Goal: Task Accomplishment & Management: Use online tool/utility

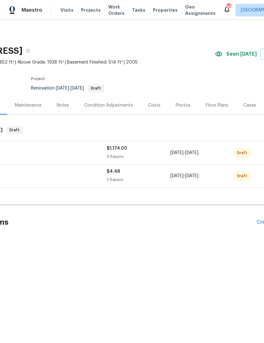
scroll to position [0, 65]
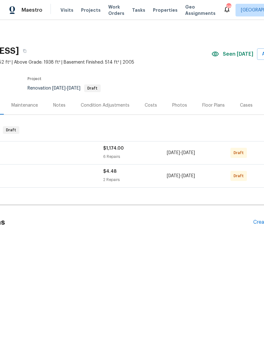
click at [215, 107] on div "Floor Plans" at bounding box center [213, 105] width 22 height 6
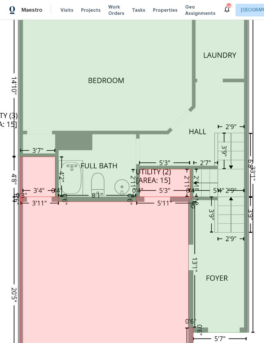
scroll to position [173, 55]
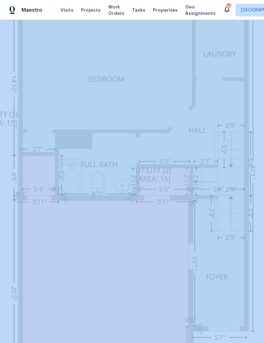
click at [241, 241] on img at bounding box center [124, 219] width 310 height 505
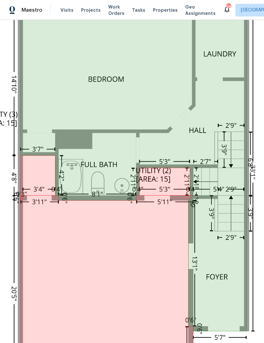
click at [240, 184] on img at bounding box center [124, 219] width 310 height 505
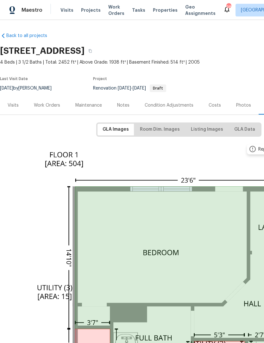
scroll to position [4, 19]
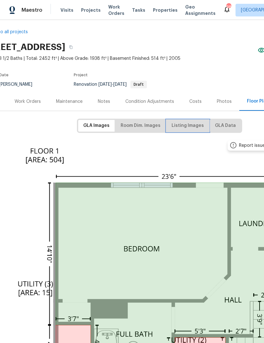
click at [191, 126] on span "Listing Images" at bounding box center [187, 126] width 32 height 8
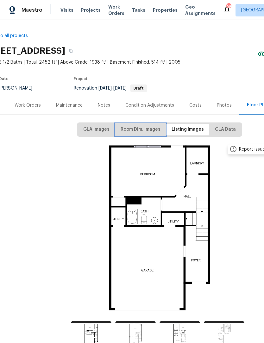
click at [153, 131] on span "Room Dim. Images" at bounding box center [140, 129] width 40 height 8
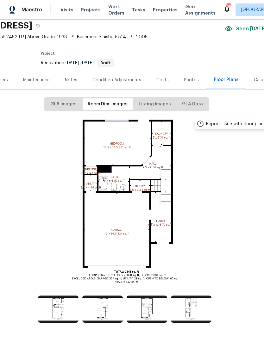
scroll to position [25, 51]
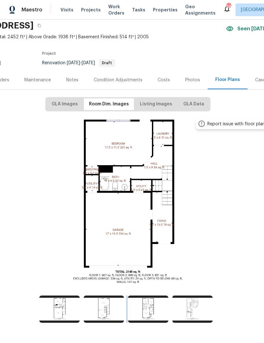
click at [152, 296] on img at bounding box center [148, 309] width 40 height 27
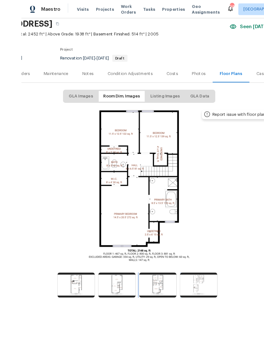
scroll to position [0, 0]
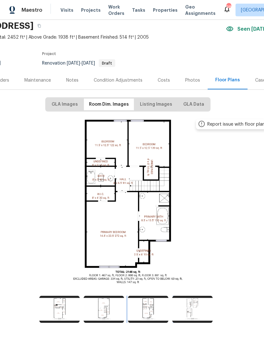
click at [147, 310] on img at bounding box center [148, 309] width 40 height 27
click at [111, 307] on img at bounding box center [103, 309] width 40 height 27
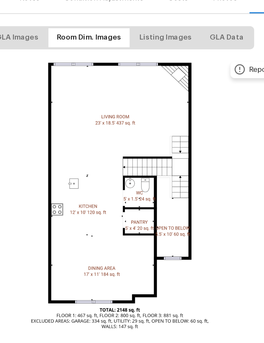
scroll to position [21, 0]
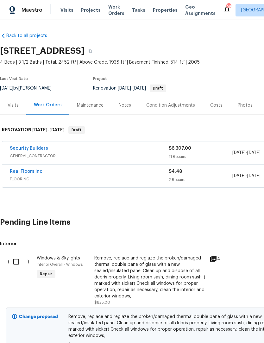
click at [17, 263] on input "checkbox" at bounding box center [18, 261] width 18 height 13
checkbox input "true"
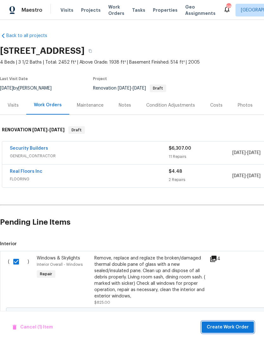
click at [235, 327] on span "Create Work Order" at bounding box center [227, 327] width 42 height 8
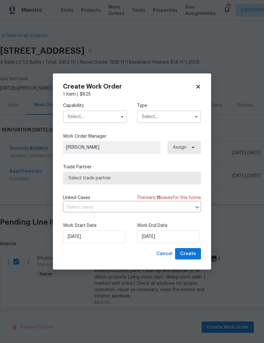
click at [115, 120] on input "text" at bounding box center [95, 116] width 64 height 13
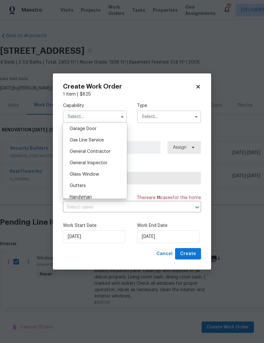
scroll to position [284, 0]
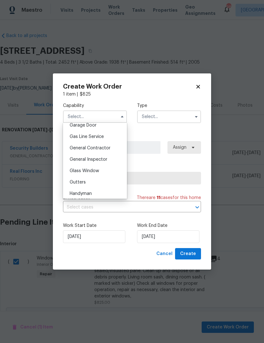
click at [99, 173] on div "Glass Window" at bounding box center [94, 170] width 61 height 11
type input "Glass Window"
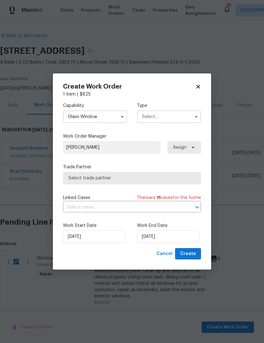
click at [196, 118] on icon "button" at bounding box center [195, 116] width 5 height 5
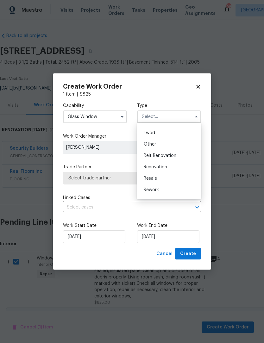
scroll to position [70, 0]
click at [167, 163] on span "Renovation" at bounding box center [154, 162] width 23 height 4
type input "Renovation"
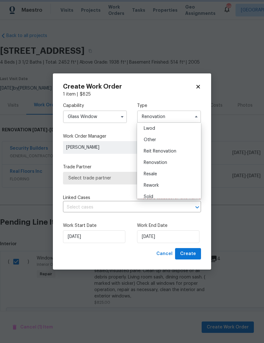
scroll to position [0, 0]
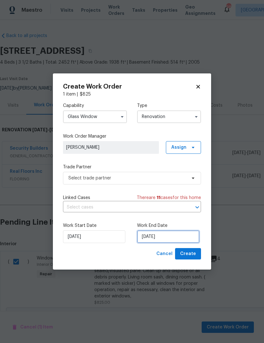
click at [168, 238] on input "10/7/2025" at bounding box center [168, 236] width 62 height 13
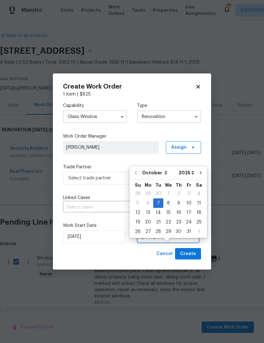
scroll to position [12, 0]
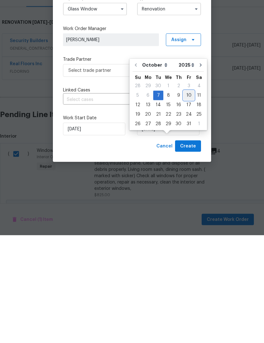
click at [189, 198] on div "10" at bounding box center [188, 202] width 10 height 9
type input "10/10/2025"
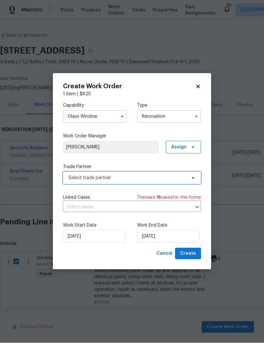
click at [192, 178] on icon at bounding box center [193, 178] width 3 height 2
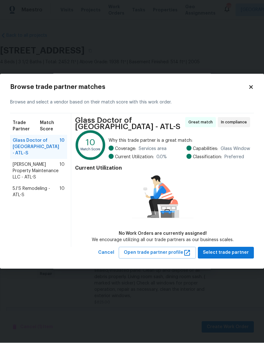
click at [40, 164] on span "Glen Property Maintenance LLC - ATL-S" at bounding box center [36, 171] width 47 height 19
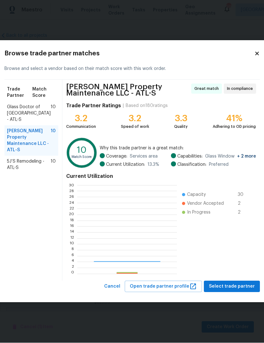
scroll to position [88, 99]
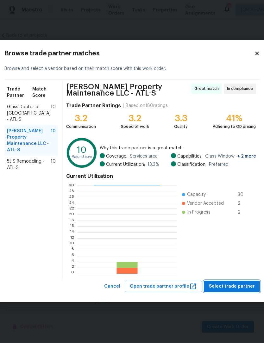
click at [234, 284] on span "Select trade partner" at bounding box center [232, 287] width 46 height 8
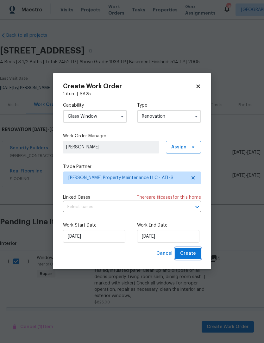
click at [192, 254] on span "Create" at bounding box center [188, 254] width 16 height 8
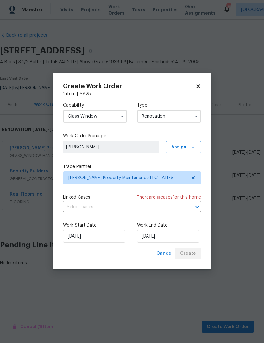
scroll to position [0, 0]
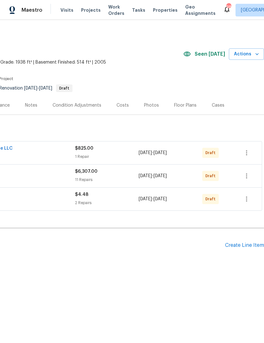
scroll to position [0, 94]
click at [248, 200] on icon "button" at bounding box center [246, 199] width 8 height 8
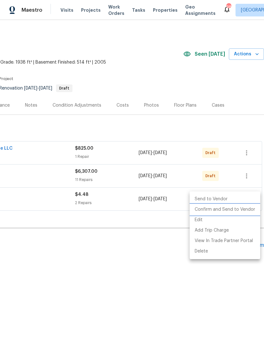
click at [240, 211] on li "Confirm and Send to Vendor" at bounding box center [224, 209] width 70 height 10
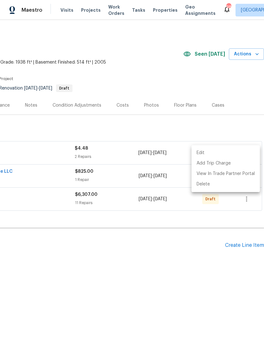
click at [211, 281] on div at bounding box center [132, 171] width 264 height 343
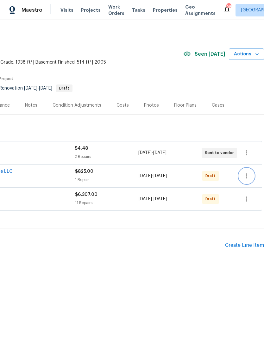
click at [247, 173] on icon "button" at bounding box center [246, 176] width 8 height 8
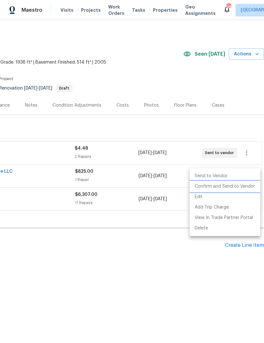
click at [235, 188] on li "Confirm and Send to Vendor" at bounding box center [224, 186] width 70 height 10
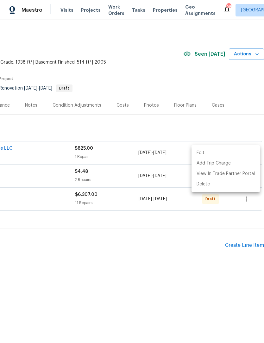
click at [208, 282] on div at bounding box center [132, 171] width 264 height 343
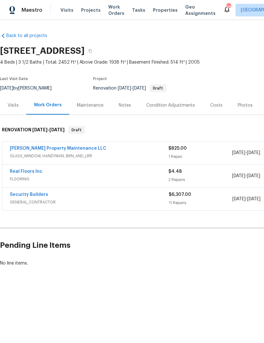
scroll to position [0, 0]
click at [28, 194] on link "Security Builders" at bounding box center [29, 194] width 38 height 4
